Goal: Find specific page/section: Find specific page/section

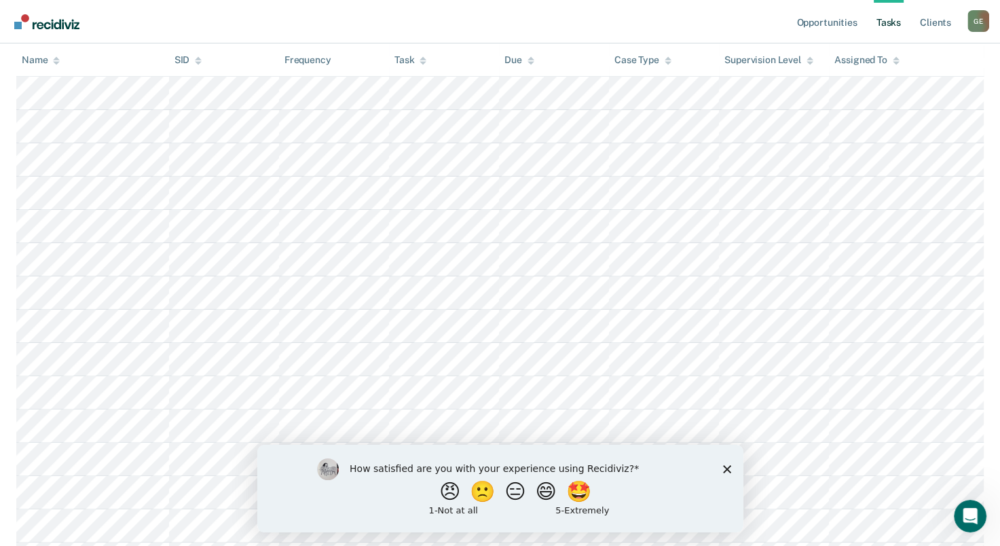
scroll to position [173, 0]
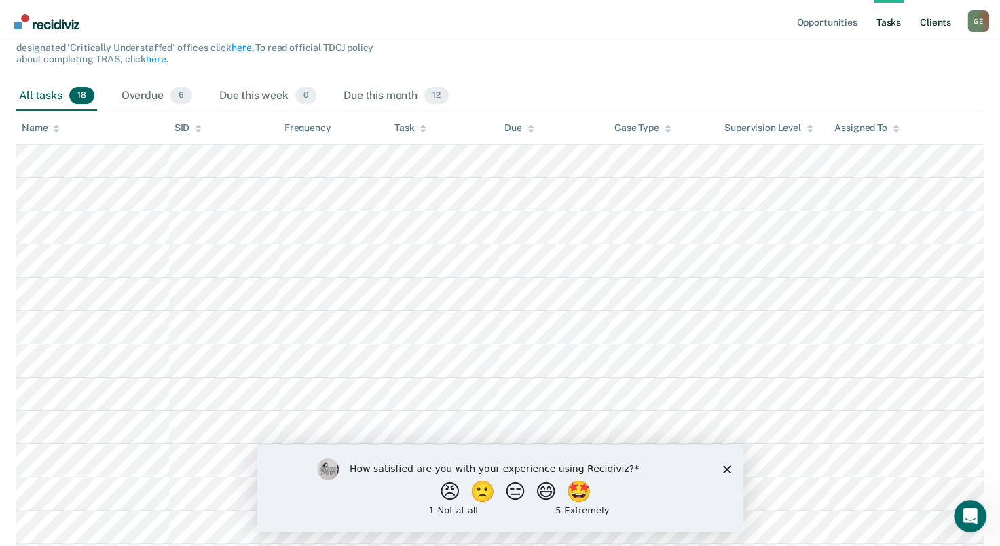
click at [934, 24] on link "Client s" at bounding box center [935, 21] width 37 height 43
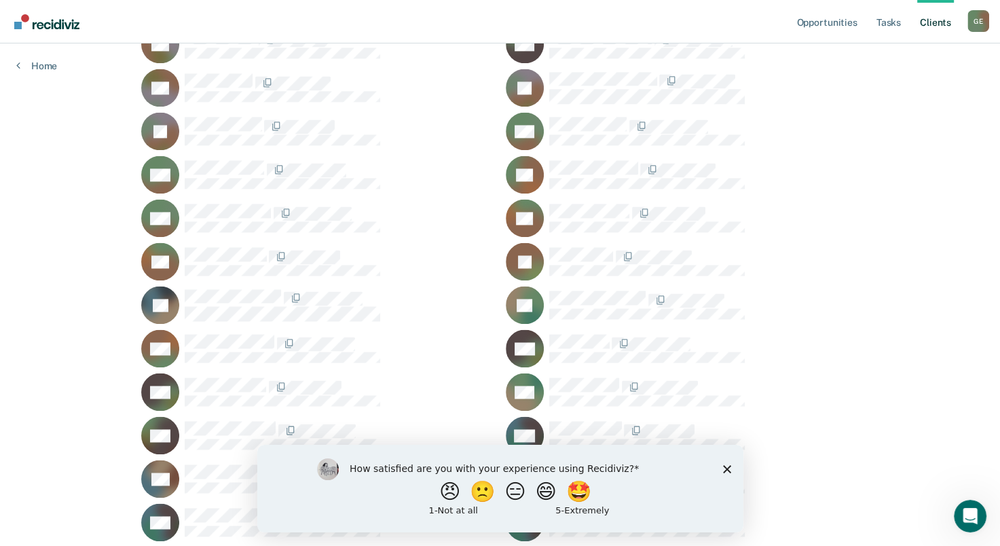
scroll to position [1954, 0]
